Goal: Use online tool/utility

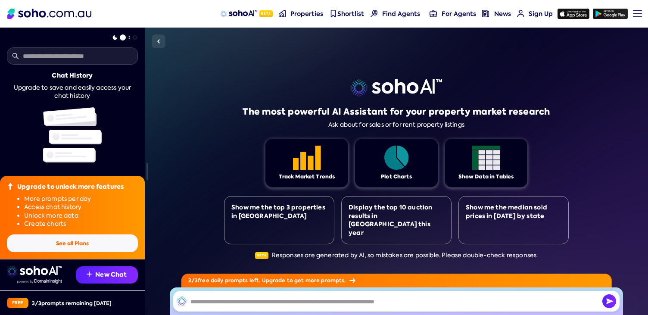
click at [100, 244] on button "See all Plans" at bounding box center [72, 243] width 131 height 18
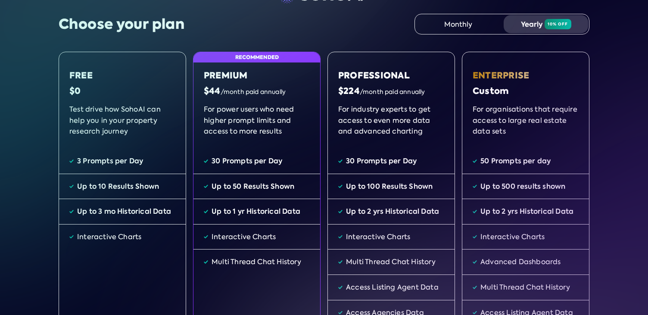
scroll to position [27, 0]
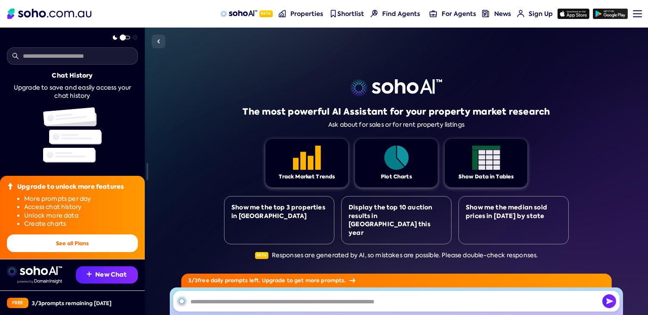
click at [238, 300] on input "text" at bounding box center [396, 301] width 446 height 21
click at [151, 42] on div "The most powerful AI Assistant for your property market research Ask about for …" at bounding box center [396, 171] width 503 height 287
click at [156, 42] on img at bounding box center [158, 41] width 10 height 10
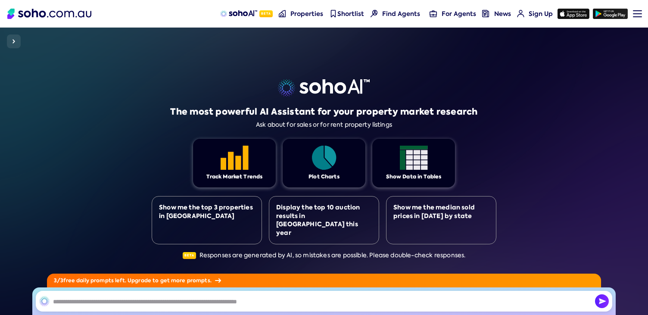
click at [16, 46] on img at bounding box center [14, 41] width 10 height 10
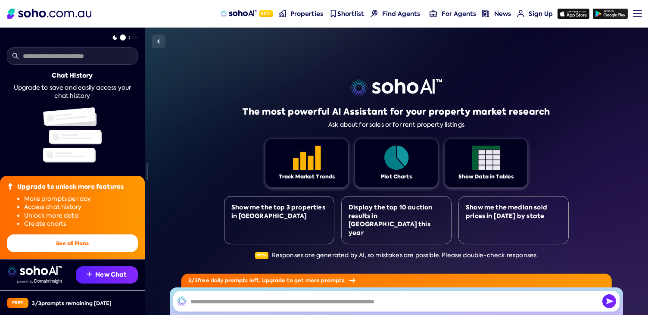
click at [261, 182] on div "Track Market Trends Plot Charts Show Data in Tables" at bounding box center [396, 163] width 344 height 49
click at [292, 171] on div "Track Market Trends" at bounding box center [306, 163] width 83 height 49
click at [326, 306] on input "text" at bounding box center [396, 301] width 446 height 21
type input "**********"
